Goal: Task Accomplishment & Management: Manage account settings

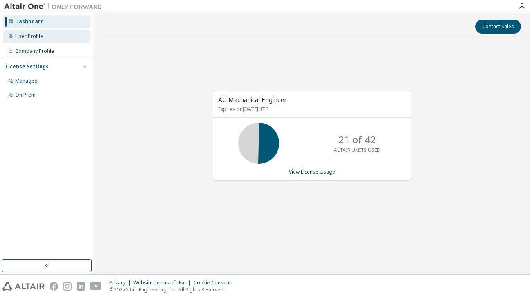
click at [45, 42] on div "User Profile" at bounding box center [46, 36] width 87 height 13
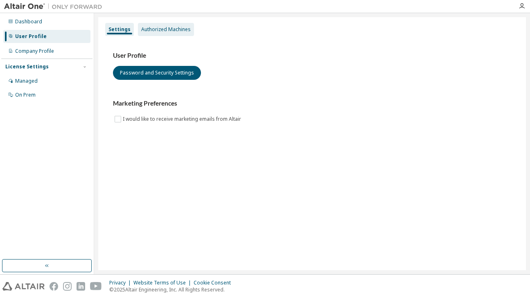
click at [149, 29] on div "Authorized Machines" at bounding box center [165, 29] width 49 height 7
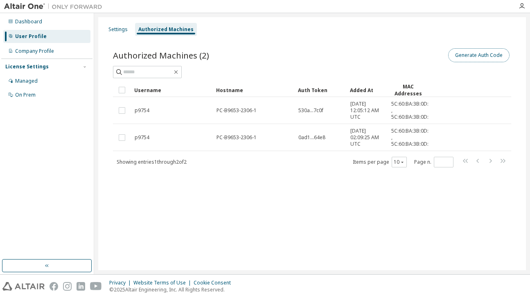
click at [464, 54] on button "Generate Auth Code" at bounding box center [478, 55] width 61 height 14
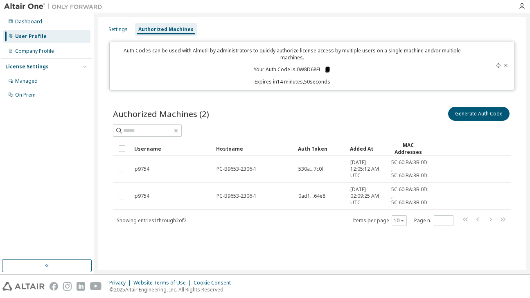
click at [328, 68] on icon at bounding box center [327, 70] width 4 height 6
click at [57, 27] on div "Dashboard" at bounding box center [46, 21] width 87 height 13
